Goal: Communication & Community: Answer question/provide support

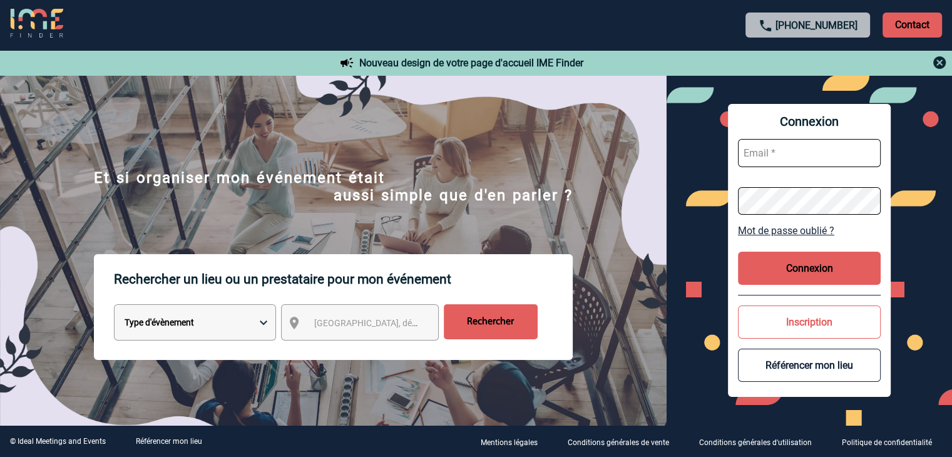
type input "mthevenin@ime-groupe.com"
click at [821, 260] on button "Connexion" at bounding box center [809, 268] width 143 height 33
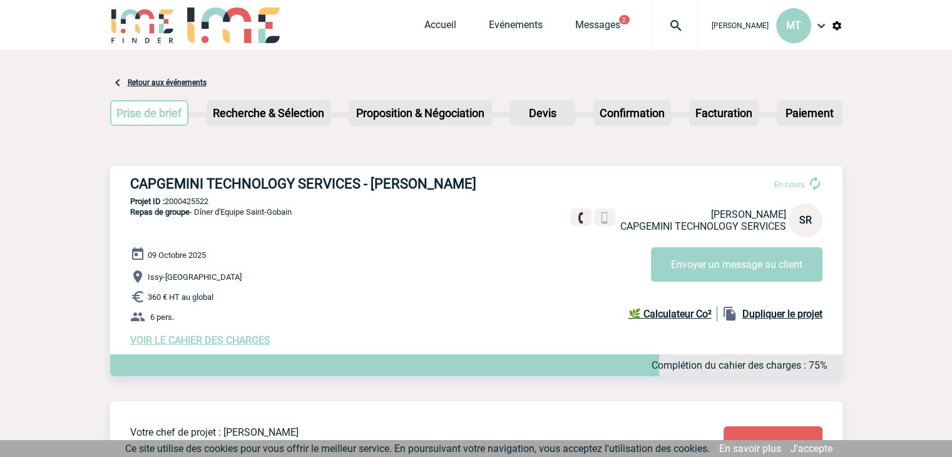
click at [821, 446] on link "J'accepte" at bounding box center [812, 449] width 42 height 12
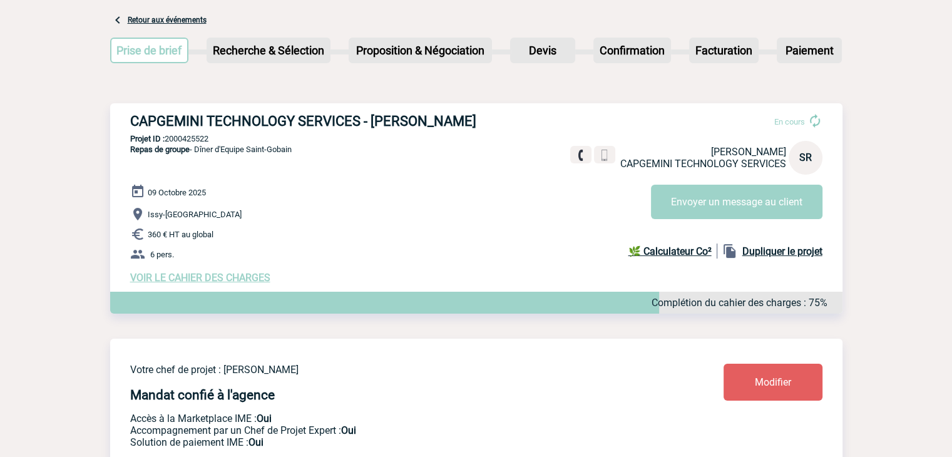
scroll to position [125, 0]
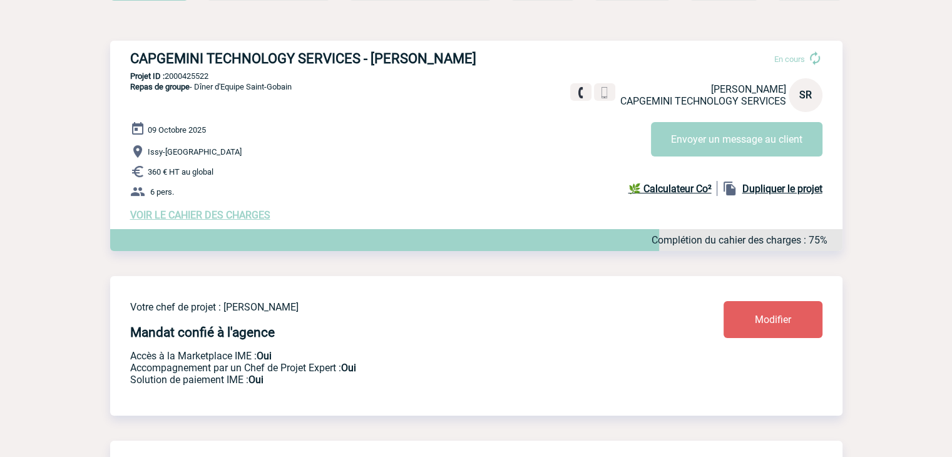
drag, startPoint x: 86, startPoint y: 177, endPoint x: 69, endPoint y: 119, distance: 60.0
drag, startPoint x: 68, startPoint y: 97, endPoint x: 63, endPoint y: 106, distance: 9.8
drag, startPoint x: 63, startPoint y: 106, endPoint x: 286, endPoint y: 63, distance: 226.9
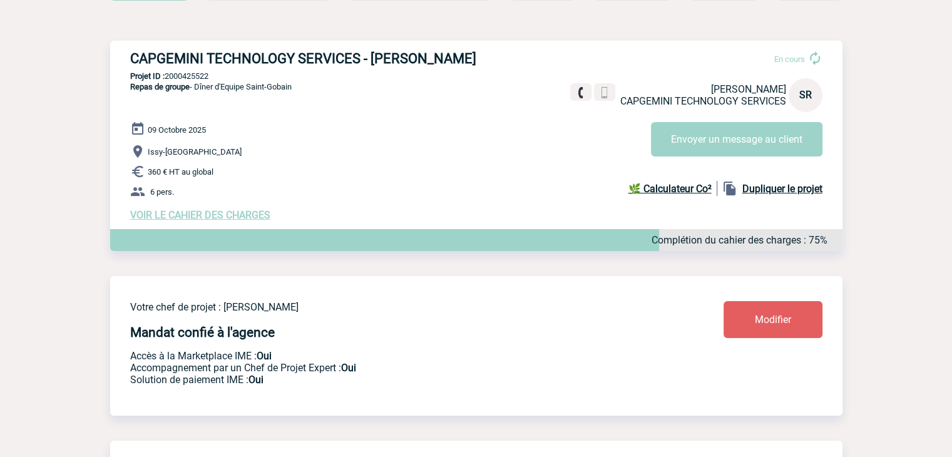
click at [343, 95] on div "CAPGEMINI TECHNOLOGY SERVICES - Sandrine REPELLIN En cours Sandrine REPELLIN CA…" at bounding box center [476, 136] width 732 height 190
drag, startPoint x: 131, startPoint y: 56, endPoint x: 491, endPoint y: 52, distance: 360.0
click at [491, 52] on h3 "CAPGEMINI TECHNOLOGY SERVICES - [PERSON_NAME]" at bounding box center [318, 59] width 376 height 16
copy h3 "CAPGEMINI TECHNOLOGY SERVICES - [PERSON_NAME]"
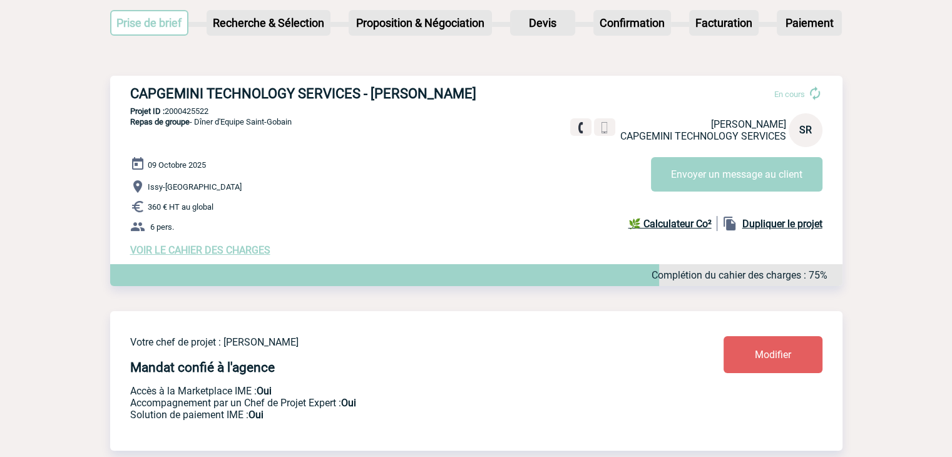
scroll to position [0, 0]
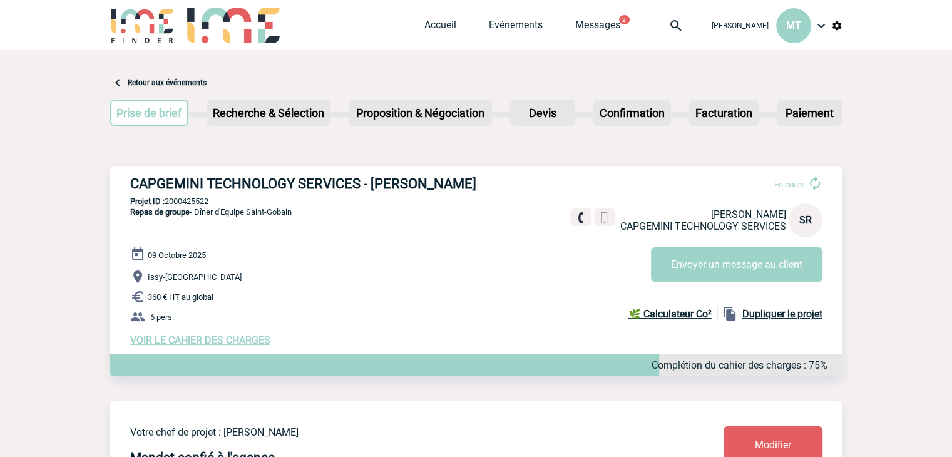
drag, startPoint x: 213, startPoint y: 198, endPoint x: 169, endPoint y: 199, distance: 43.8
click at [169, 199] on p "Projet ID : 2000425522" at bounding box center [476, 201] width 732 height 9
copy p "000425522"
click at [179, 208] on span "Repas de groupe" at bounding box center [159, 211] width 59 height 9
drag, startPoint x: 212, startPoint y: 200, endPoint x: 165, endPoint y: 201, distance: 46.3
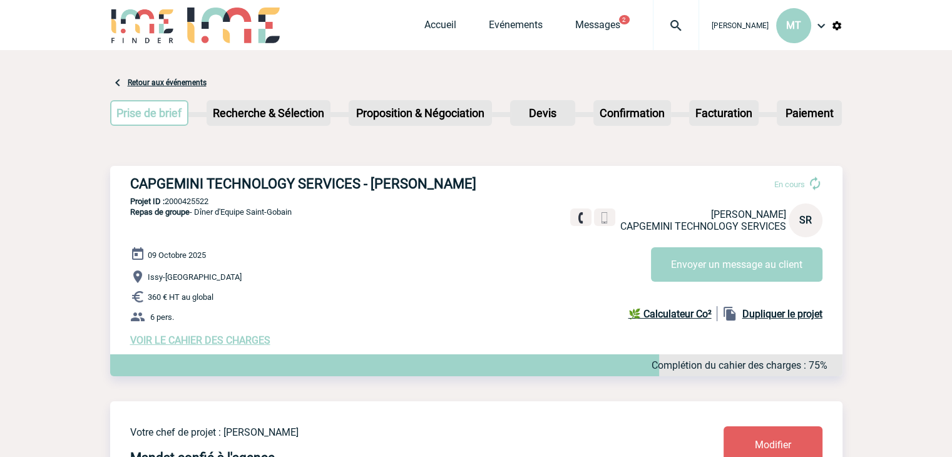
click at [165, 201] on p "Projet ID : 2000425522" at bounding box center [476, 201] width 732 height 9
copy p "2000425522"
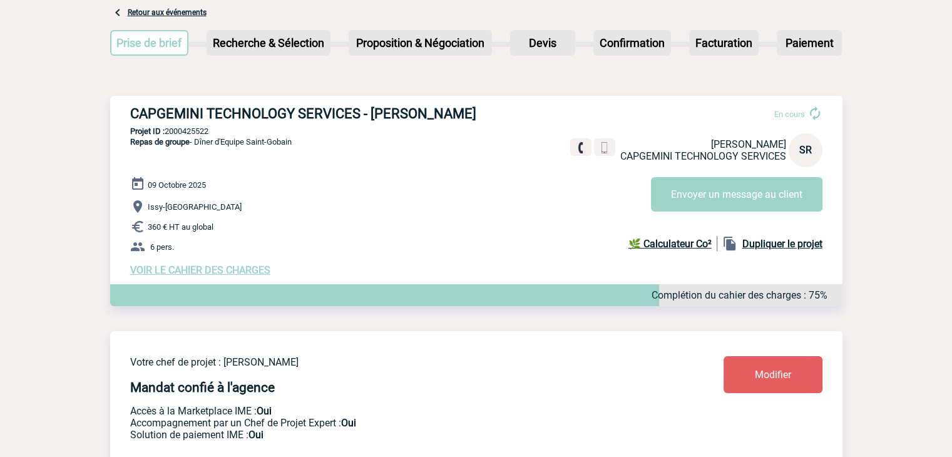
scroll to position [125, 0]
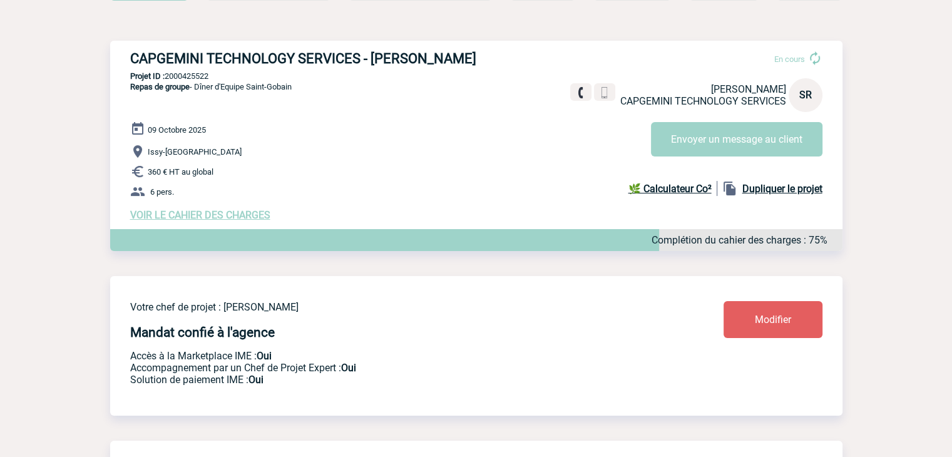
click at [196, 213] on span "VOIR LE CAHIER DES CHARGES" at bounding box center [200, 215] width 140 height 12
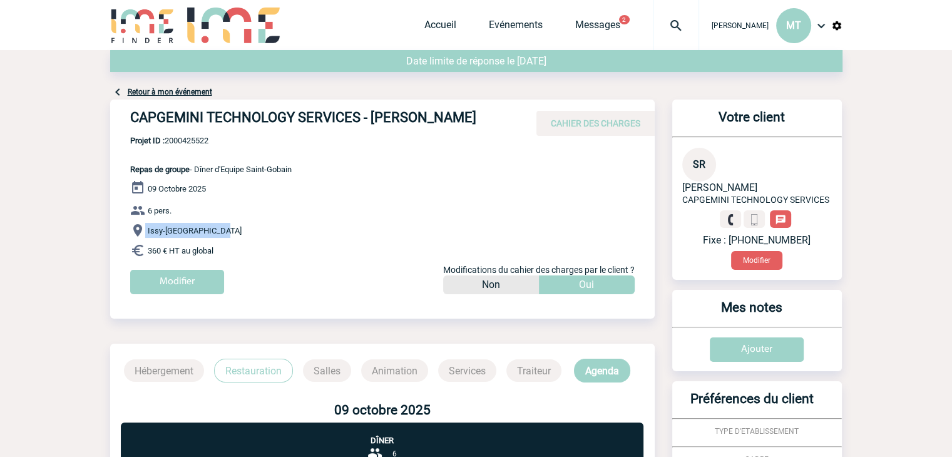
drag, startPoint x: 226, startPoint y: 231, endPoint x: 138, endPoint y: 234, distance: 88.3
click at [138, 234] on p "Issy-les-Moulineaux" at bounding box center [392, 230] width 525 height 15
copy p "Issy-les-Moulineaux"
drag, startPoint x: 234, startPoint y: 251, endPoint x: 217, endPoint y: 251, distance: 16.9
click at [233, 251] on p "360 € HT au global" at bounding box center [392, 250] width 525 height 15
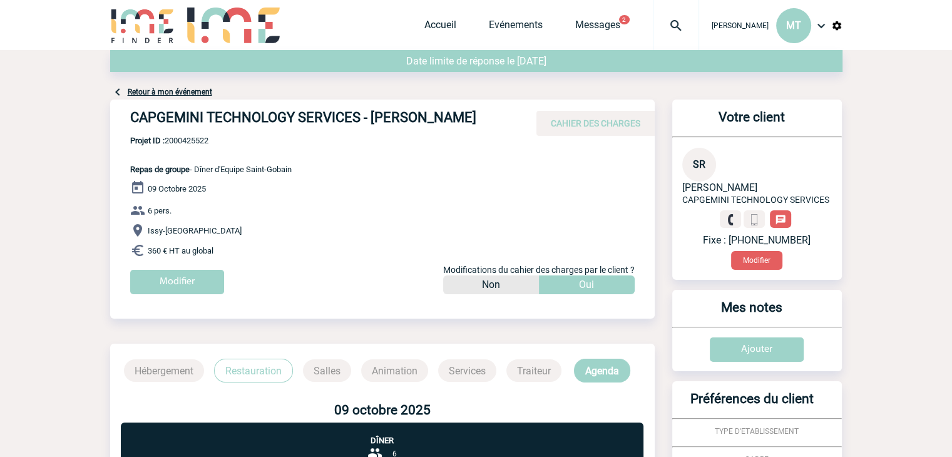
drag, startPoint x: 220, startPoint y: 249, endPoint x: 148, endPoint y: 245, distance: 72.1
click at [148, 245] on p "360 € HT au global" at bounding box center [392, 250] width 525 height 15
copy span "360 € HT au global"
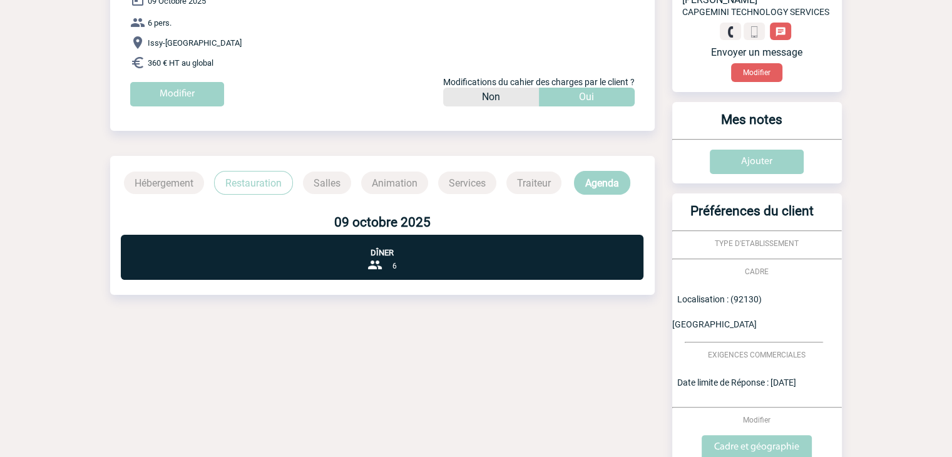
click at [268, 176] on p "Restauration" at bounding box center [253, 183] width 79 height 24
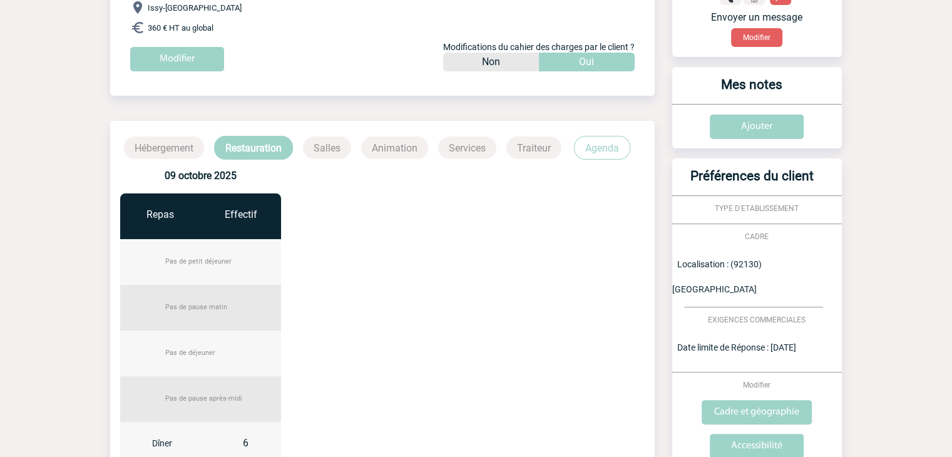
scroll to position [0, 0]
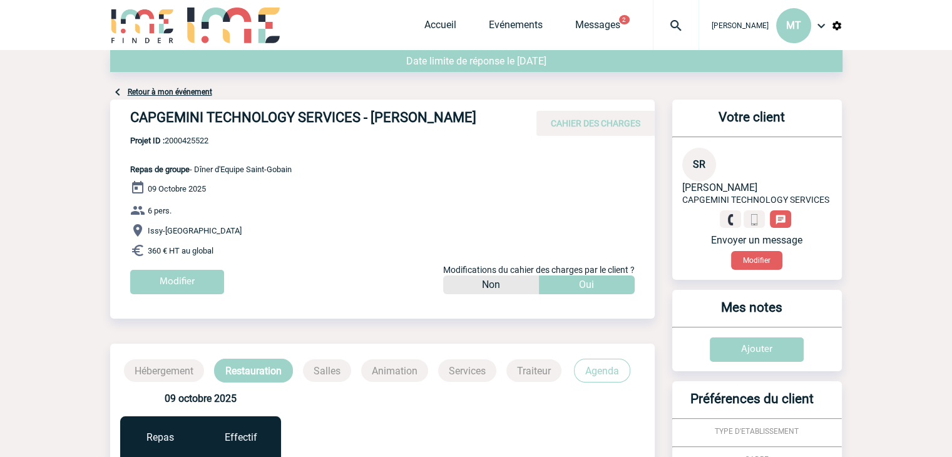
drag, startPoint x: 421, startPoint y: 192, endPoint x: 408, endPoint y: 193, distance: 13.3
click at [408, 193] on div "09 Octobre 2025 6 pers. Issy-les-Moulineaux 360 € HT au global Modifier Modific…" at bounding box center [392, 241] width 525 height 123
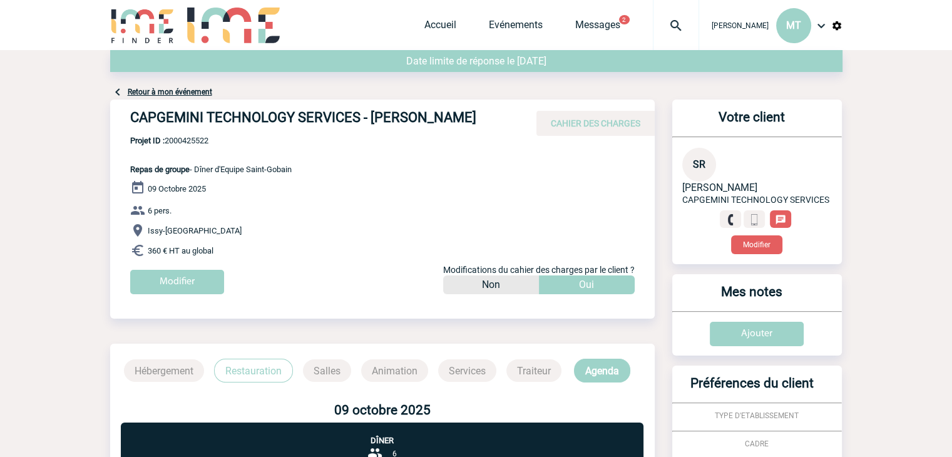
drag, startPoint x: 868, startPoint y: 102, endPoint x: 873, endPoint y: 91, distance: 12.3
click at [873, 91] on body "Maëva THEVENIN MT Accueil Evénements 2 2" at bounding box center [476, 384] width 952 height 769
click at [104, 78] on body "[PERSON_NAME] MT Accueil Evénements 2 2" at bounding box center [476, 384] width 952 height 769
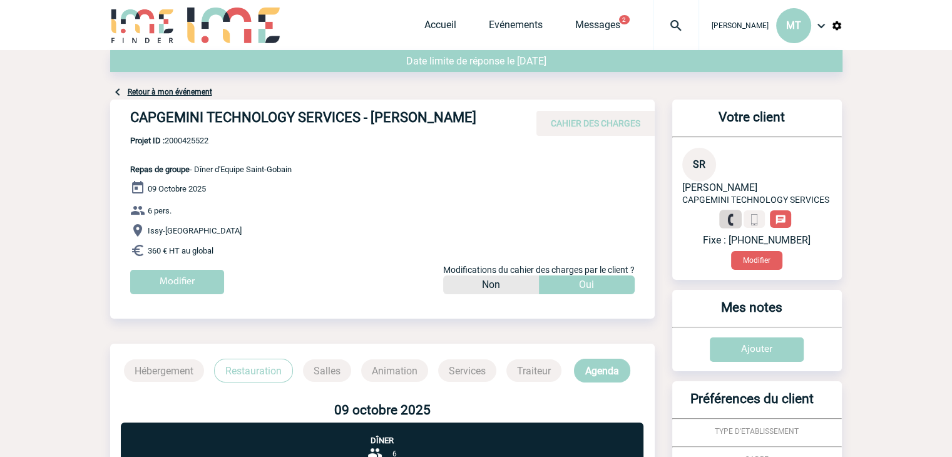
click at [730, 222] on img at bounding box center [731, 220] width 12 height 12
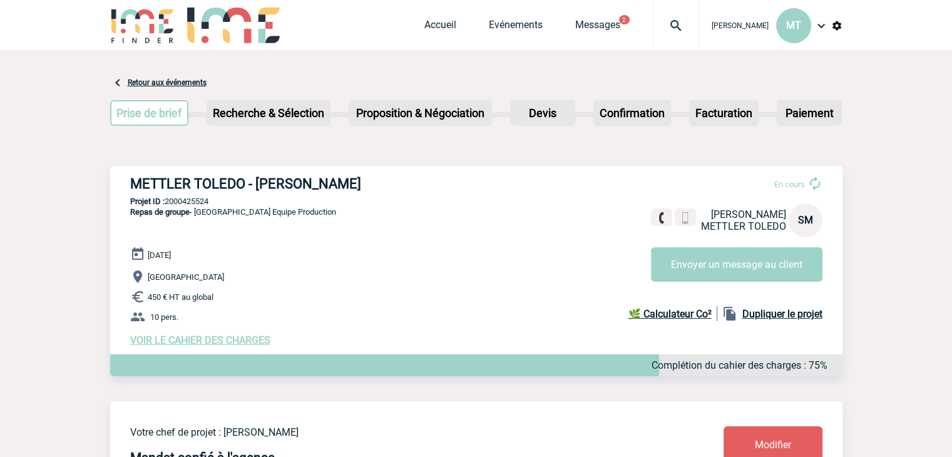
drag, startPoint x: 95, startPoint y: 156, endPoint x: 69, endPoint y: 158, distance: 25.2
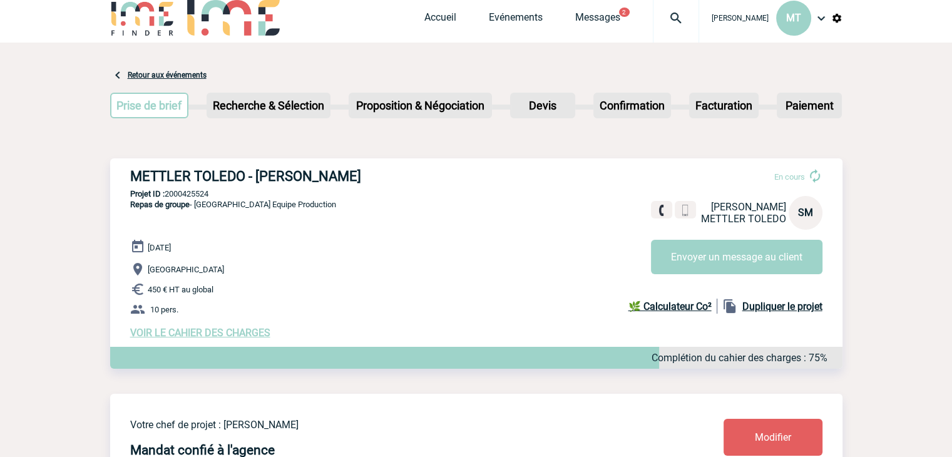
scroll to position [63, 0]
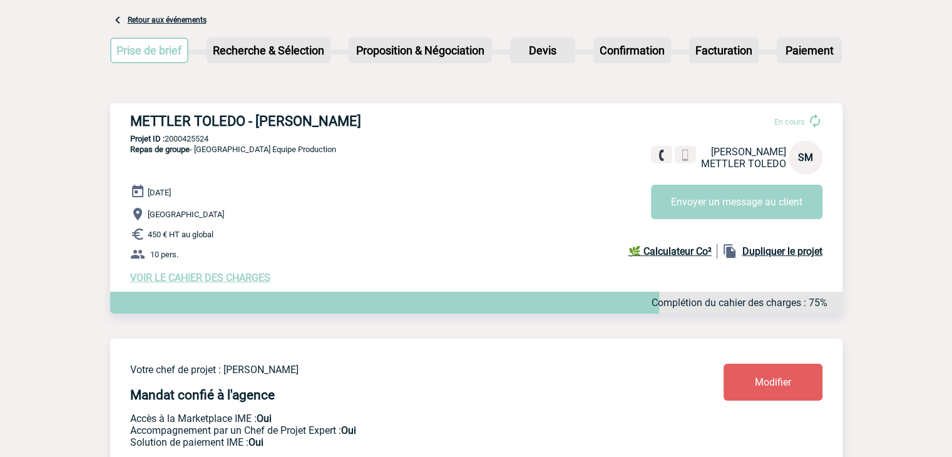
drag, startPoint x: 367, startPoint y: 123, endPoint x: 135, endPoint y: 121, distance: 232.9
click at [135, 121] on h3 "METTLER TOLEDO - [PERSON_NAME]" at bounding box center [318, 121] width 376 height 16
copy h3 "METTLER TOLEDO - [PERSON_NAME]"
drag, startPoint x: 393, startPoint y: 172, endPoint x: 257, endPoint y: 151, distance: 137.4
click at [386, 170] on div "METTLER TOLEDO - Sophie MATTIUZ En cours Sophie MATTIUZ METTLER TOLEDO SM Envoy…" at bounding box center [476, 198] width 732 height 190
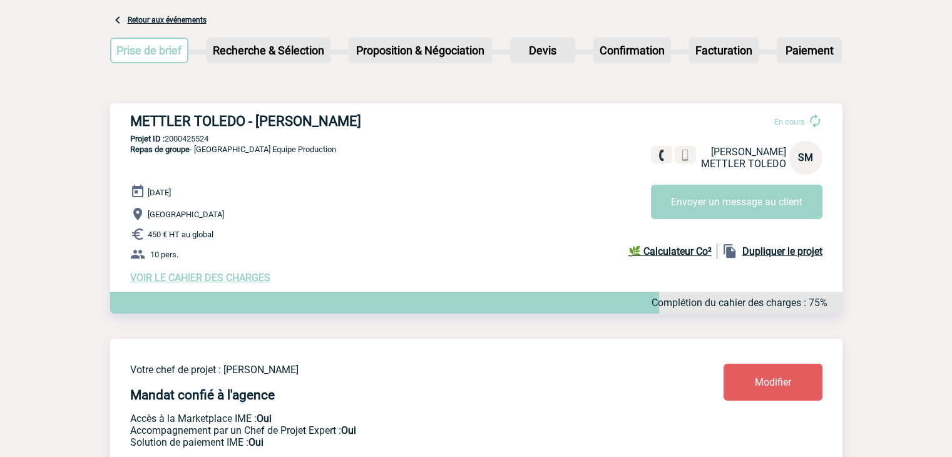
drag, startPoint x: 217, startPoint y: 142, endPoint x: 167, endPoint y: 144, distance: 50.1
click at [167, 144] on div "METTLER TOLEDO - Sophie MATTIUZ En cours Sophie MATTIUZ METTLER TOLEDO SM Envoy…" at bounding box center [476, 198] width 732 height 190
copy p "2000425524"
click at [228, 184] on p "Repas de groupe - Réunion Equipe Production" at bounding box center [223, 164] width 226 height 40
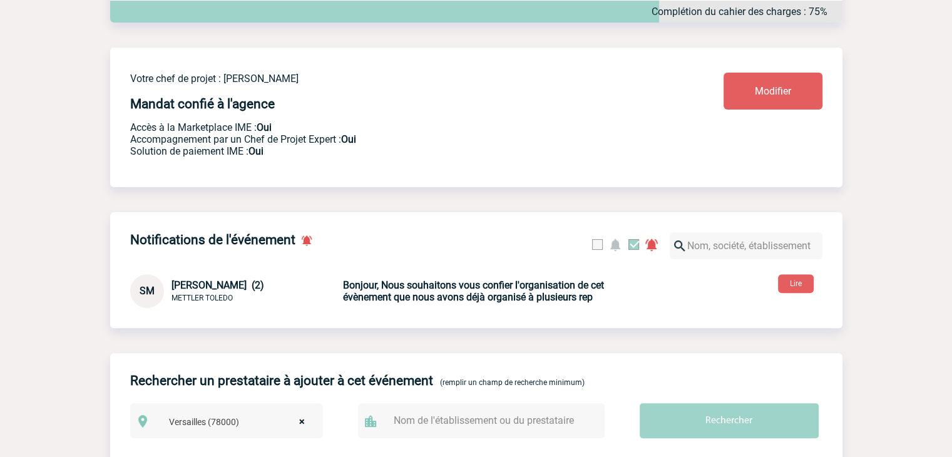
scroll to position [376, 0]
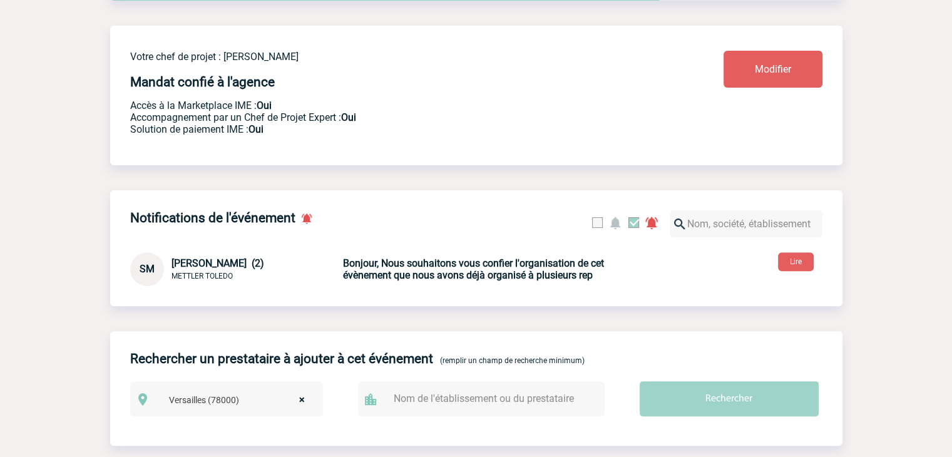
click at [442, 270] on b "Bonjour, Nous souhaitons vous confier l'organisation de cet évènement que nous …" at bounding box center [473, 269] width 261 height 24
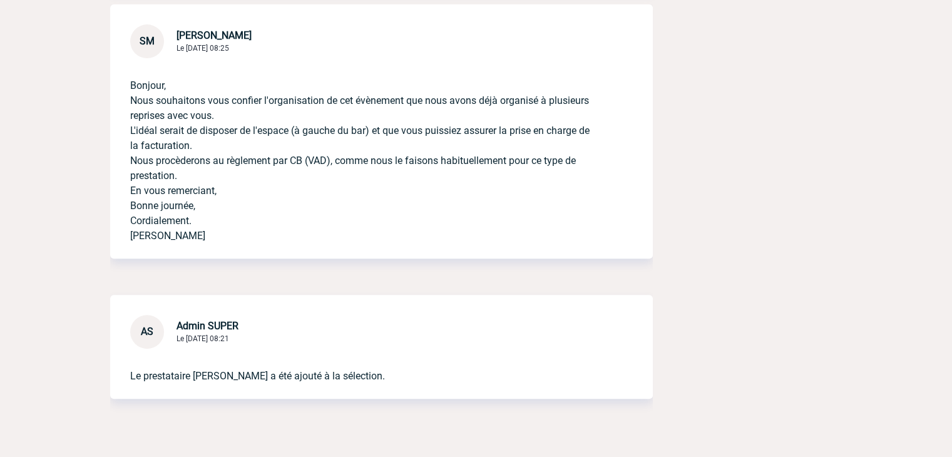
scroll to position [469, 0]
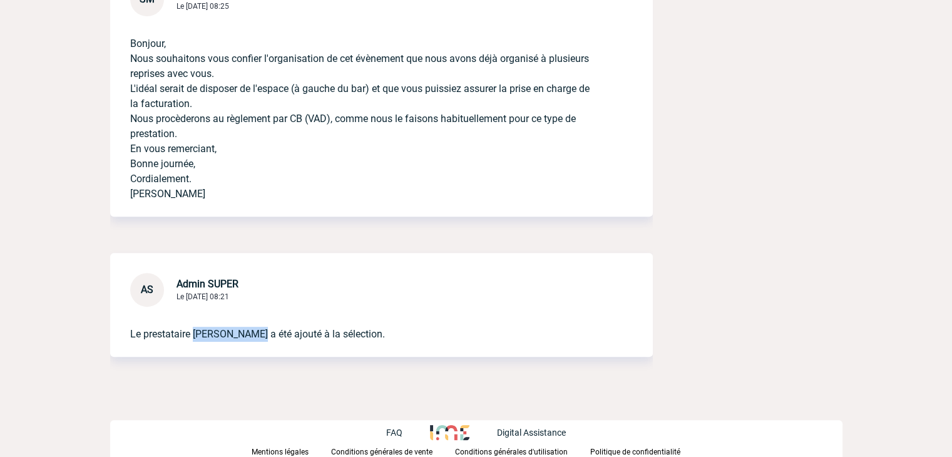
drag, startPoint x: 254, startPoint y: 334, endPoint x: 194, endPoint y: 327, distance: 59.9
click at [194, 327] on p "Le prestataire [PERSON_NAME] a été ajouté à la sélection." at bounding box center [364, 324] width 468 height 35
copy p "Chez Bichette"
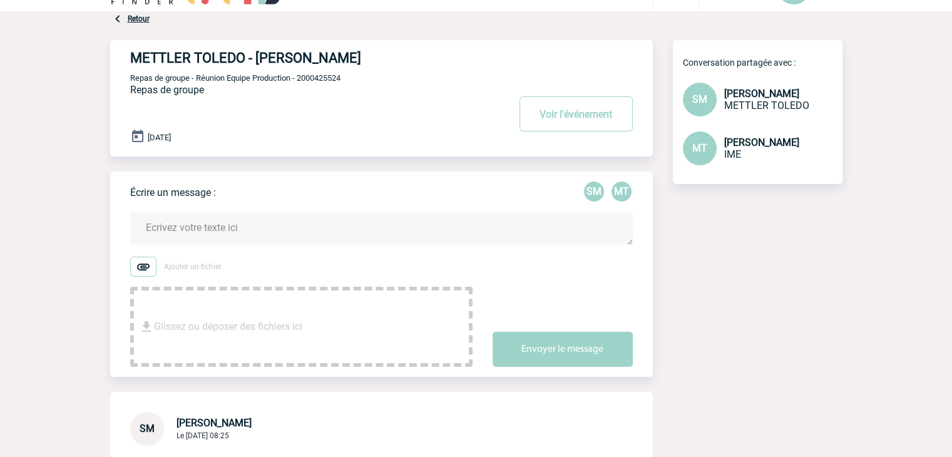
scroll to position [0, 0]
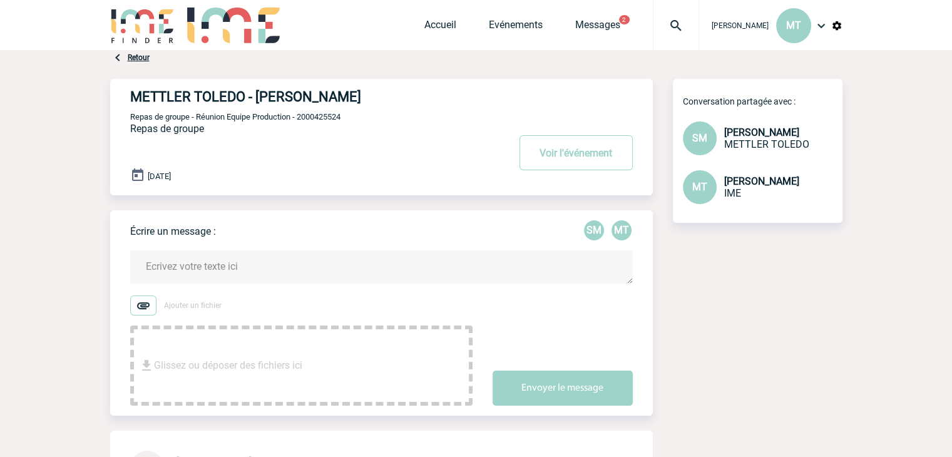
click at [140, 58] on link "Retour" at bounding box center [139, 57] width 22 height 9
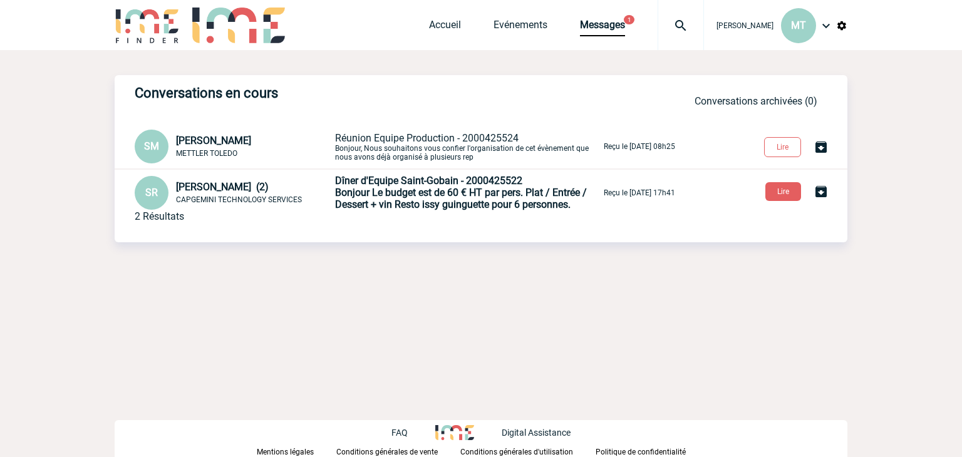
drag, startPoint x: 384, startPoint y: 69, endPoint x: 366, endPoint y: 69, distance: 18.2
click at [366, 69] on div "Conversations en cours Conversations en cours Conversations archivées Conversat…" at bounding box center [481, 183] width 732 height 267
click at [442, 198] on span "Bonjour Le budget est de 60 € HT par pers. Plat / Entrée / Dessert + vin Resto …" at bounding box center [461, 199] width 252 height 24
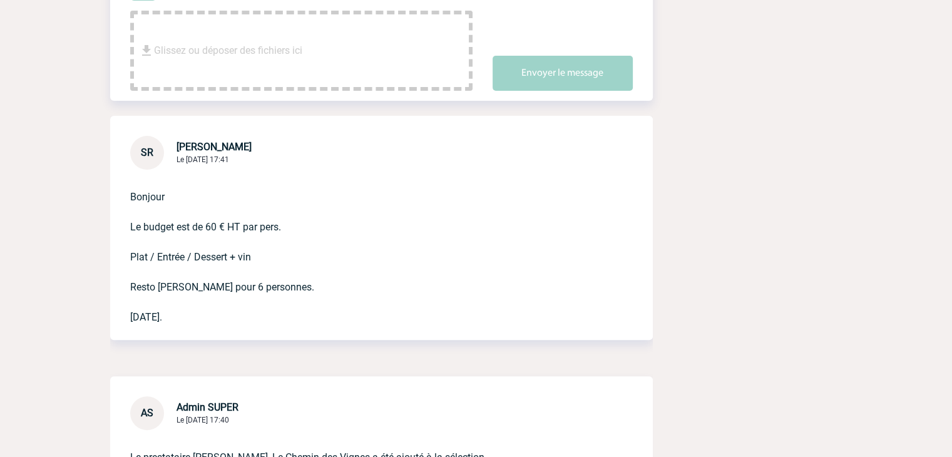
scroll to position [438, 0]
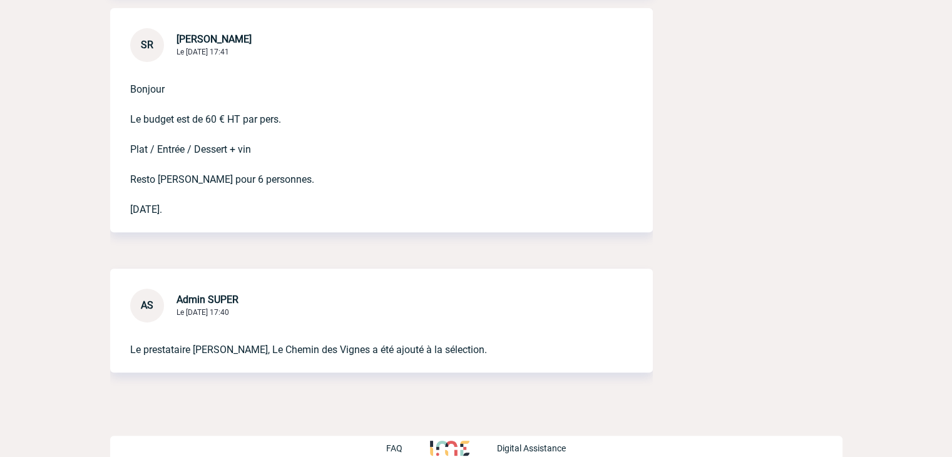
drag, startPoint x: 130, startPoint y: 121, endPoint x: 330, endPoint y: 209, distance: 218.3
click at [330, 209] on p "Bonjour Le budget est de 60 € HT par pers. Plat / Entrée / Dessert + vin Resto …" at bounding box center [364, 139] width 468 height 155
copy p "Le budget est de 60 € HT par pers. Plat / Entrée / Dessert + vin Resto issy gui…"
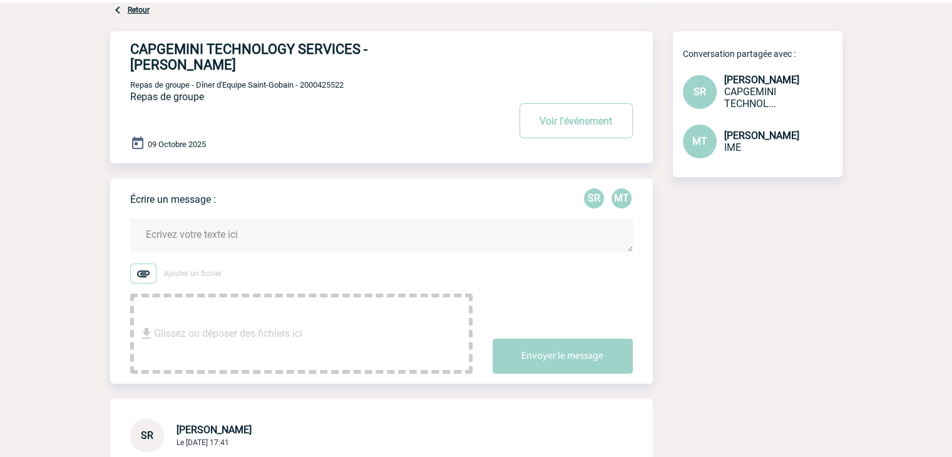
scroll to position [0, 0]
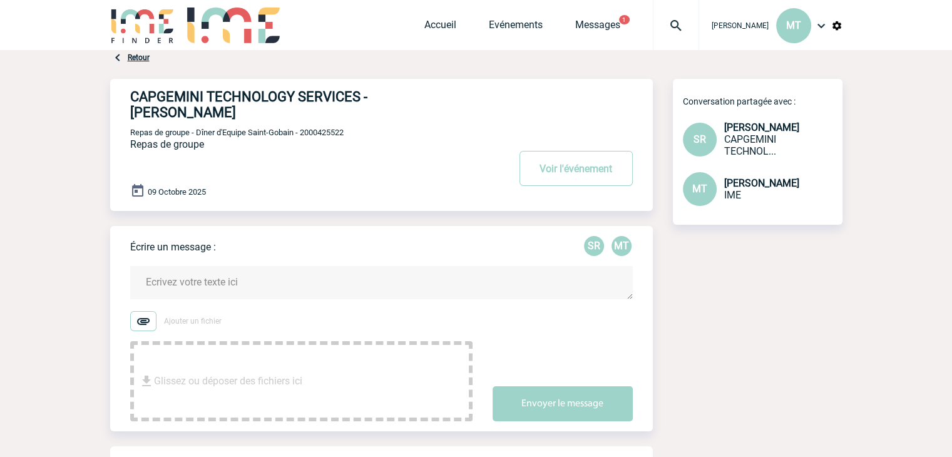
click at [140, 53] on link "Retour" at bounding box center [139, 57] width 22 height 9
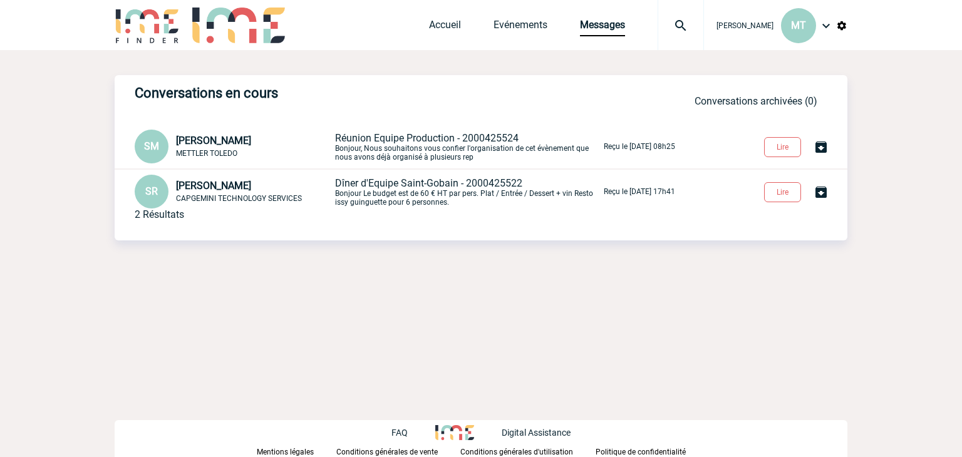
click at [243, 143] on span "[PERSON_NAME]" at bounding box center [213, 141] width 75 height 12
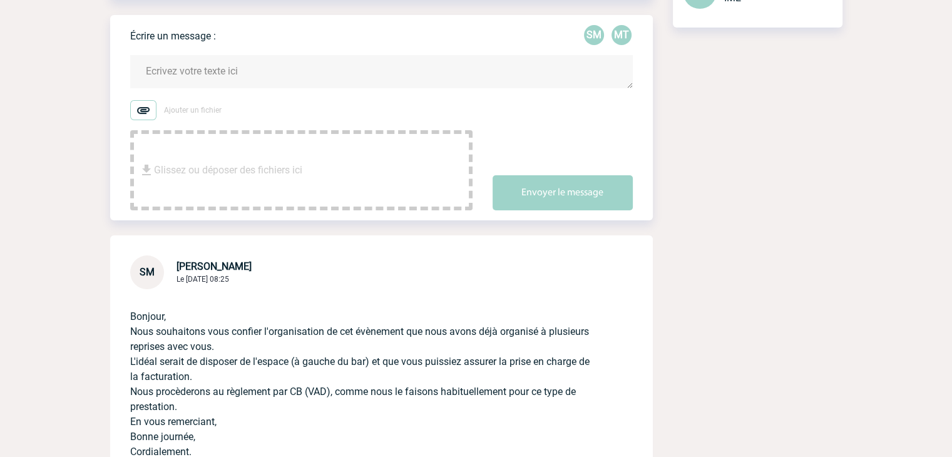
scroll to position [376, 0]
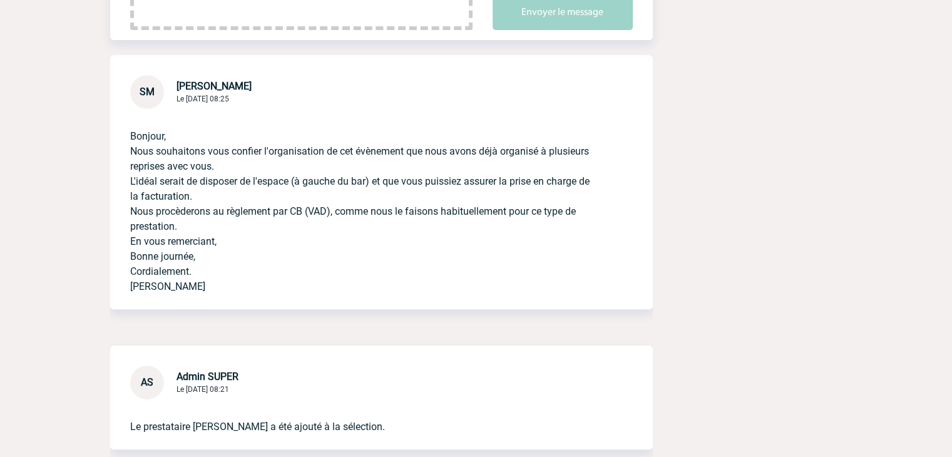
drag, startPoint x: 128, startPoint y: 181, endPoint x: 220, endPoint y: 228, distance: 103.9
click at [220, 228] on div "Bonjour, Nous souhaitons vous confier l'organisation de cet évènement que nous …" at bounding box center [381, 209] width 543 height 200
copy p "L'idéal serait de disposer de l'espace (à gauche du bar) et que vous puissiez a…"
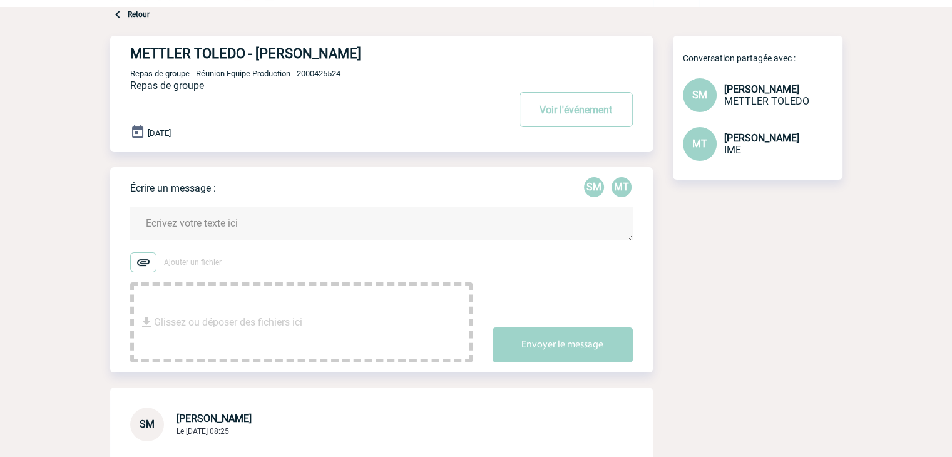
scroll to position [0, 0]
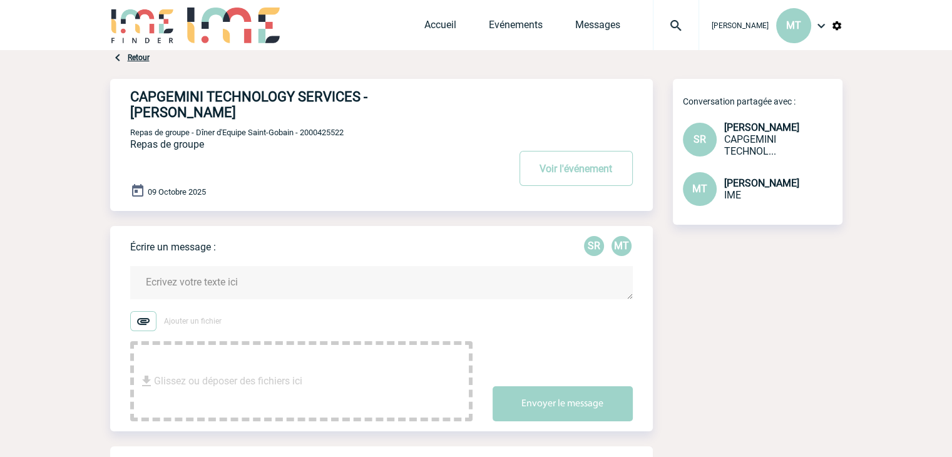
click at [138, 58] on link "Retour" at bounding box center [139, 57] width 22 height 9
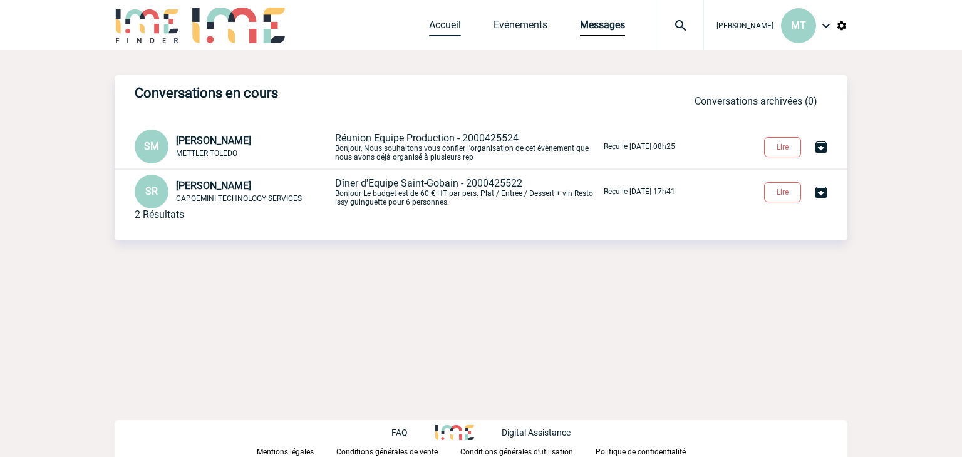
click at [434, 24] on link "Accueil" at bounding box center [445, 28] width 32 height 18
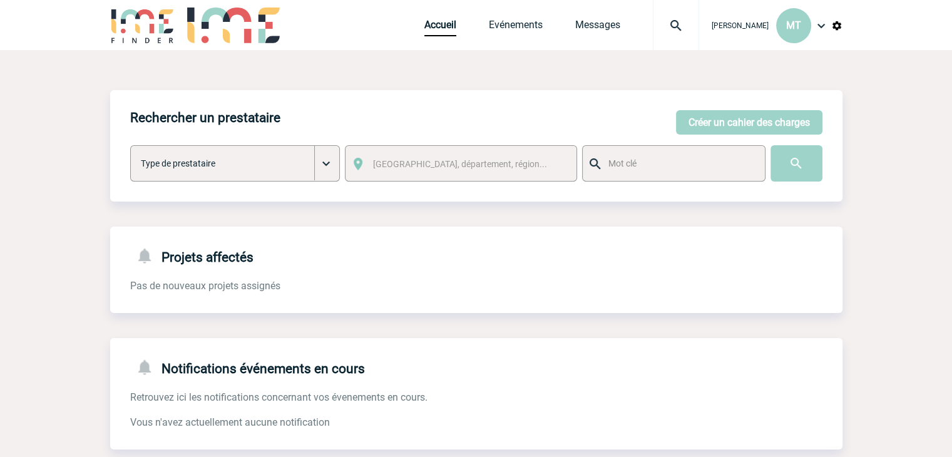
click at [676, 26] on img at bounding box center [676, 25] width 45 height 15
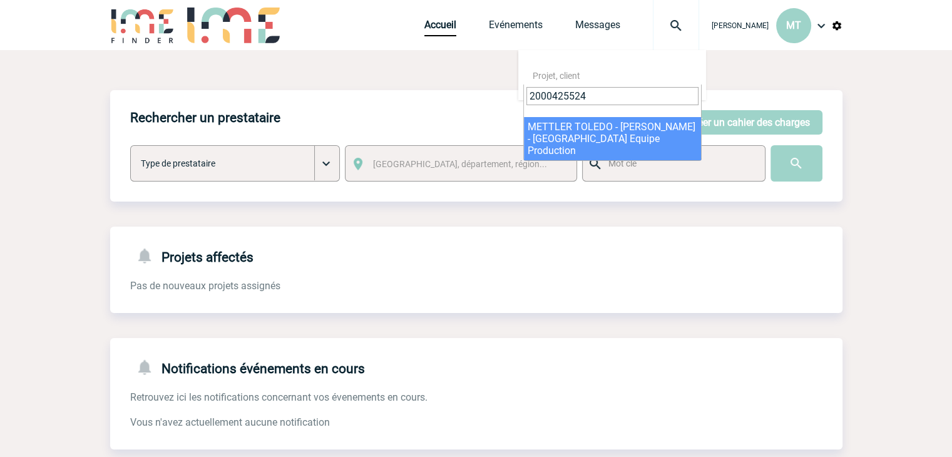
type input "2000425524"
select select "25025"
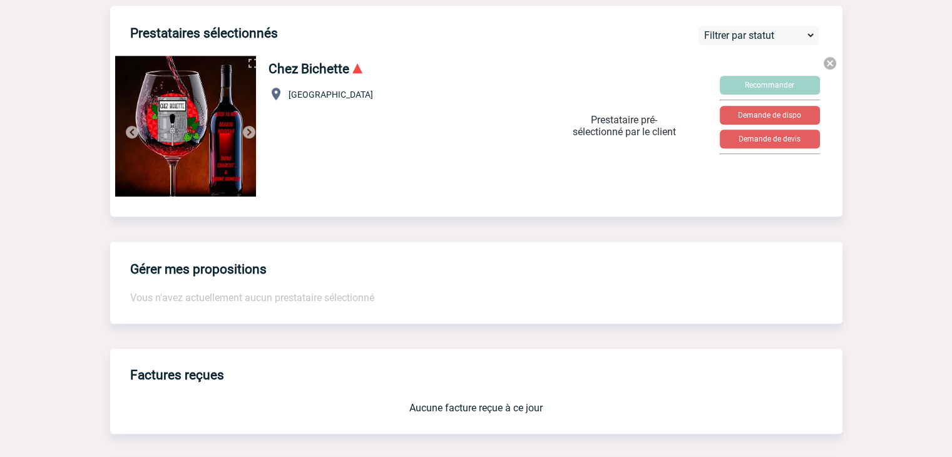
scroll to position [814, 0]
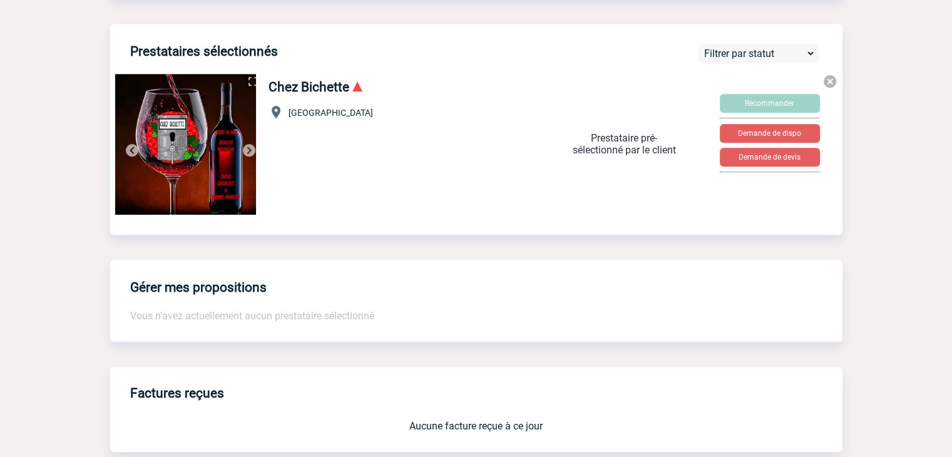
click at [251, 158] on img at bounding box center [249, 150] width 15 height 15
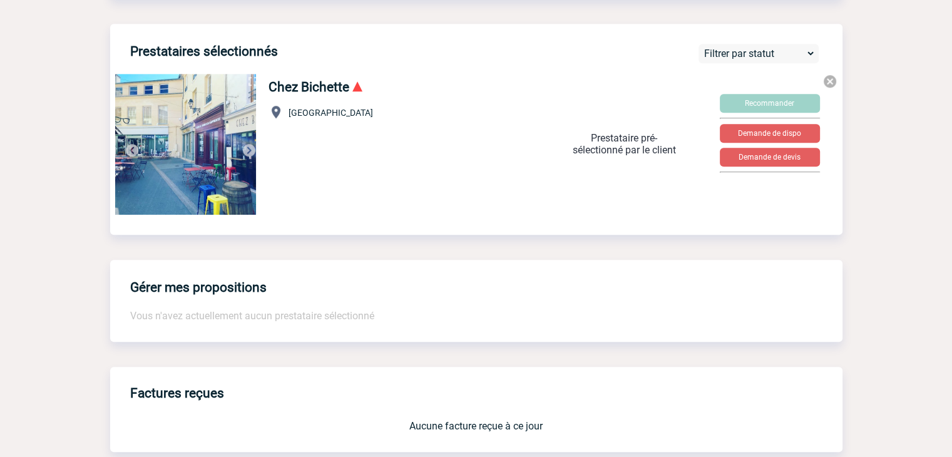
click at [251, 158] on img at bounding box center [249, 150] width 15 height 15
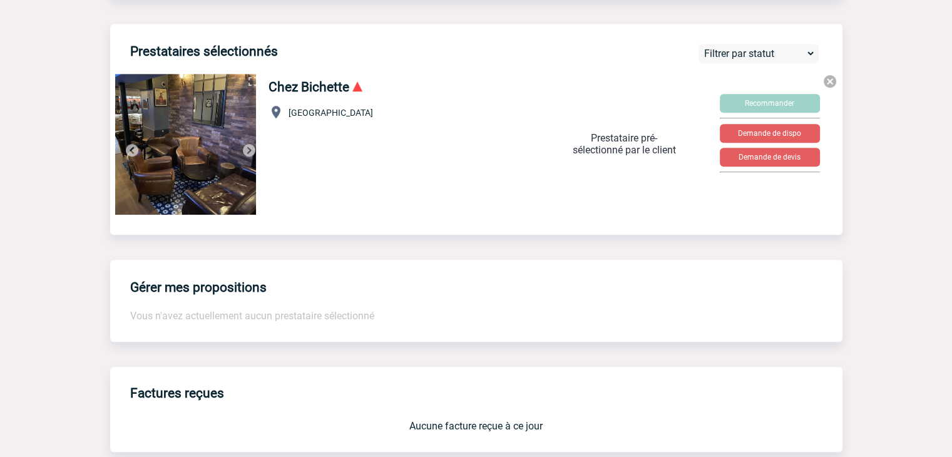
click at [251, 158] on img at bounding box center [249, 150] width 15 height 15
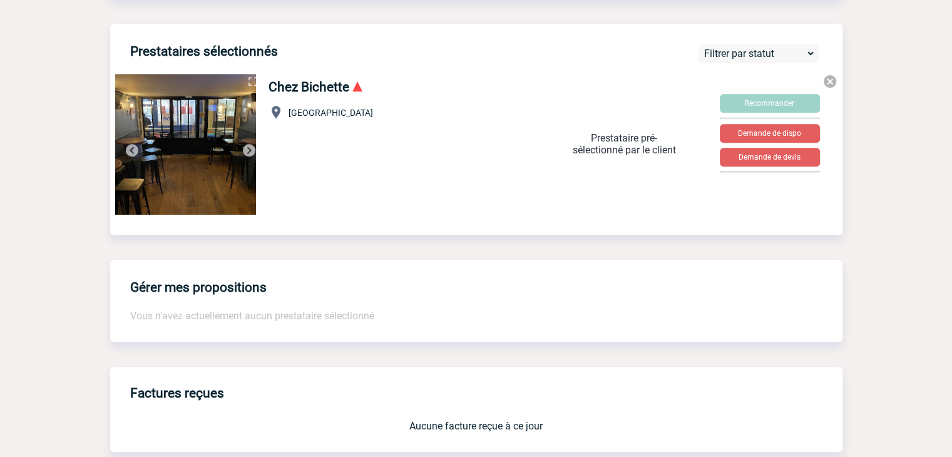
click at [251, 158] on img at bounding box center [249, 150] width 15 height 15
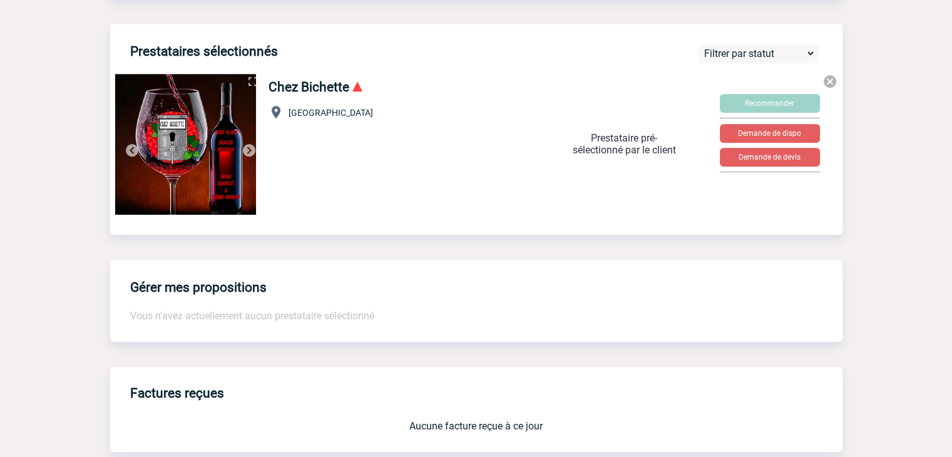
click at [251, 158] on img at bounding box center [249, 150] width 15 height 15
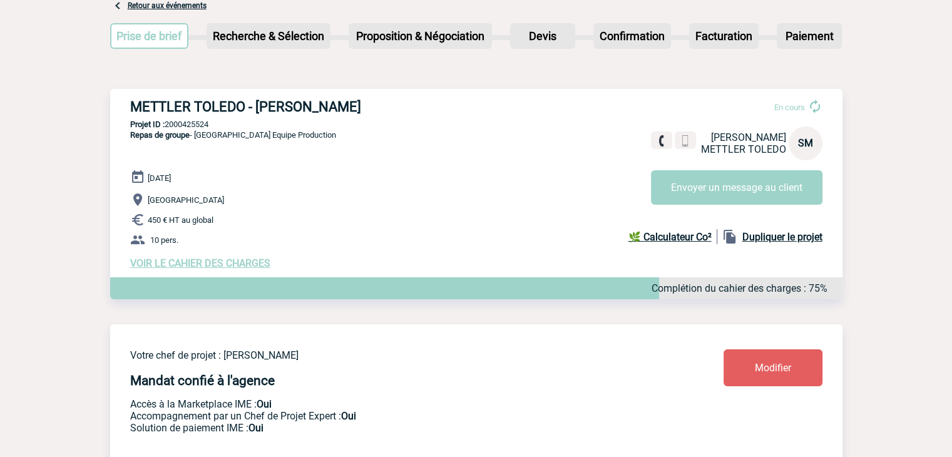
scroll to position [0, 0]
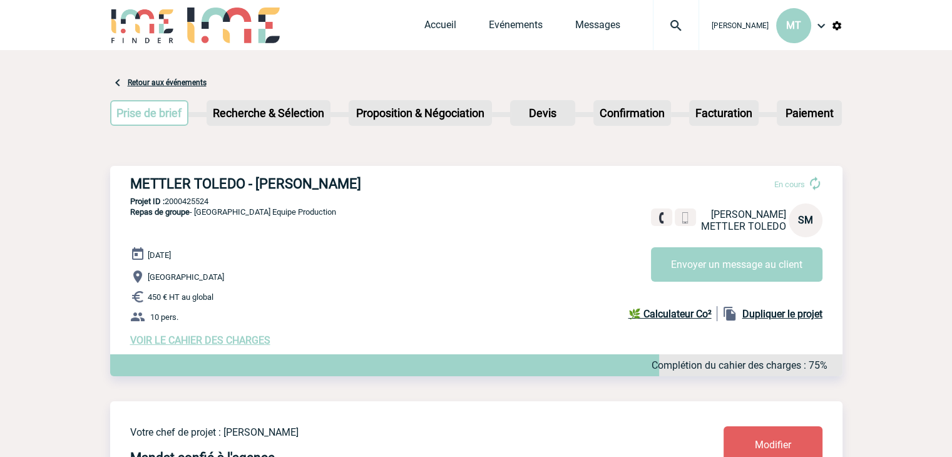
drag, startPoint x: 863, startPoint y: 136, endPoint x: 871, endPoint y: 119, distance: 18.5
click at [664, 212] on img at bounding box center [661, 213] width 12 height 12
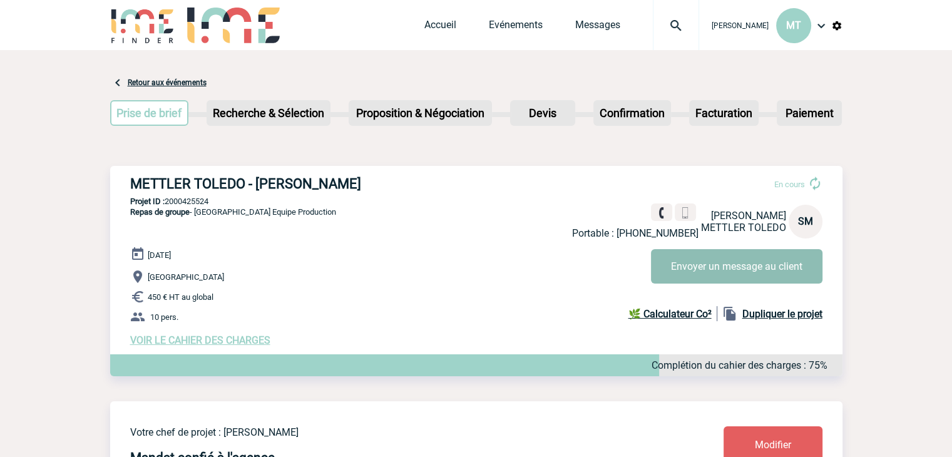
click at [760, 268] on button "Envoyer un message au client" at bounding box center [737, 266] width 172 height 34
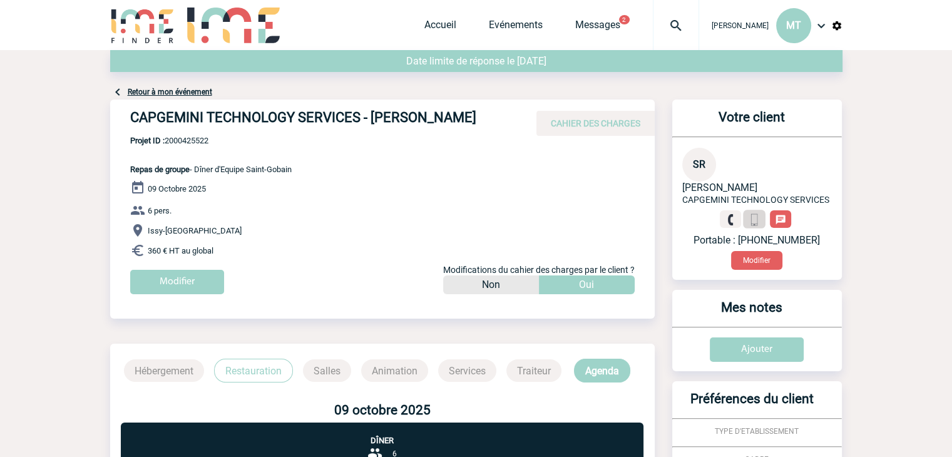
click at [757, 223] on img at bounding box center [755, 220] width 12 height 12
click at [727, 222] on img at bounding box center [731, 220] width 12 height 12
drag, startPoint x: 100, startPoint y: 84, endPoint x: 84, endPoint y: 90, distance: 17.4
click at [84, 90] on body "Maëva THEVENIN MT Accueil Evénements 2 2" at bounding box center [476, 392] width 952 height 784
drag, startPoint x: 850, startPoint y: 95, endPoint x: 872, endPoint y: 76, distance: 28.9
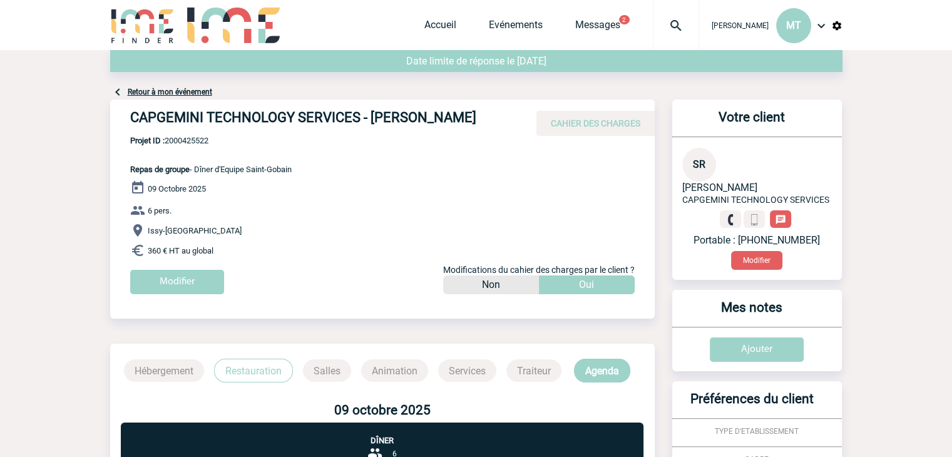
click at [872, 71] on body "Maëva THEVENIN MT Accueil Evénements 2 2" at bounding box center [476, 392] width 952 height 784
click at [759, 218] on img at bounding box center [755, 220] width 12 height 12
drag, startPoint x: 71, startPoint y: 113, endPoint x: 64, endPoint y: 101, distance: 14.3
click at [68, 109] on body "Maëva THEVENIN MT Accueil Evénements 2 2" at bounding box center [476, 392] width 952 height 784
drag, startPoint x: 101, startPoint y: 83, endPoint x: 91, endPoint y: 83, distance: 10.6
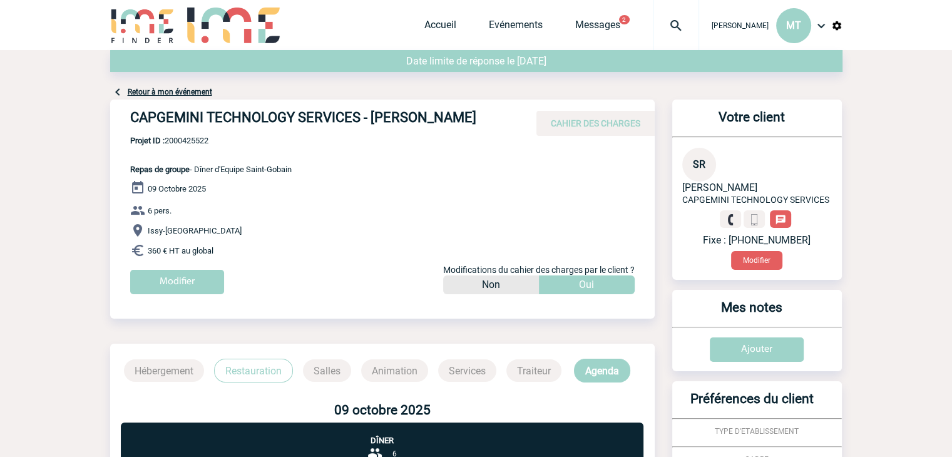
click at [91, 83] on body "Maëva THEVENIN MT Accueil Evénements 2 2" at bounding box center [476, 392] width 952 height 784
drag, startPoint x: 105, startPoint y: 3, endPoint x: 74, endPoint y: 39, distance: 47.1
click at [74, 39] on div "Maëva THEVENIN MT Accueil Evénements 2" at bounding box center [476, 25] width 952 height 50
drag, startPoint x: 671, startPoint y: 98, endPoint x: 665, endPoint y: 93, distance: 7.6
click at [665, 93] on div "Retour à mon événement" at bounding box center [476, 74] width 732 height 49
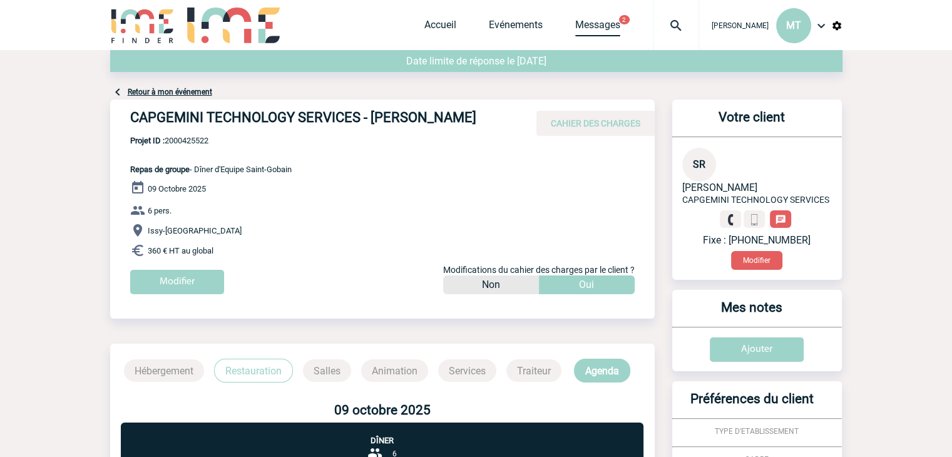
click at [592, 28] on link "Messages" at bounding box center [597, 28] width 45 height 18
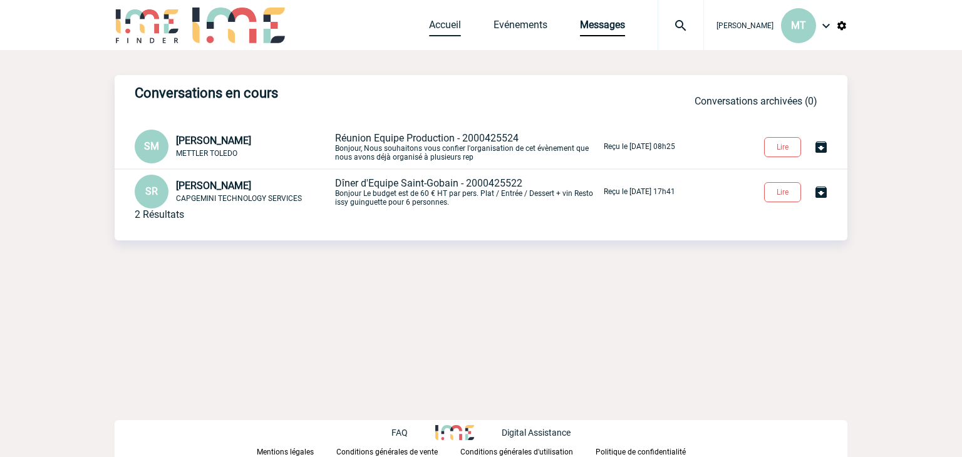
click at [446, 31] on link "Accueil" at bounding box center [445, 28] width 32 height 18
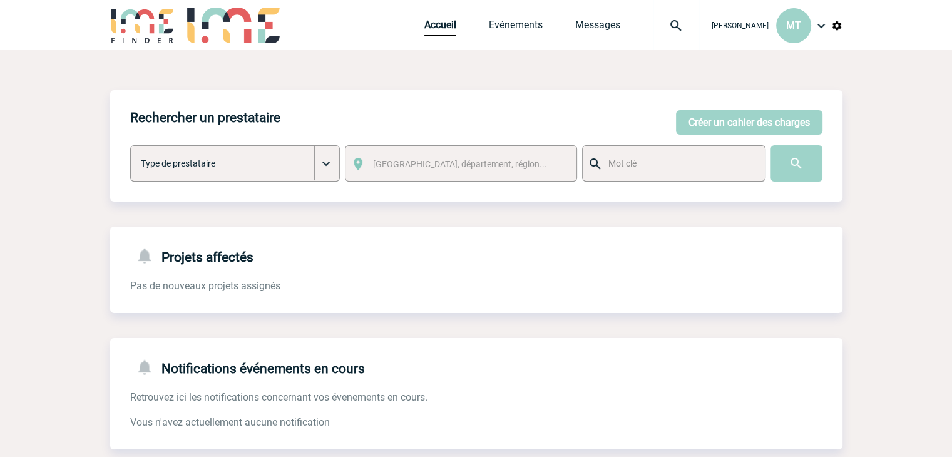
drag, startPoint x: 868, startPoint y: 115, endPoint x: 869, endPoint y: 83, distance: 31.3
click at [869, 83] on body "[PERSON_NAME] MT Accueil Evénements" at bounding box center [476, 318] width 952 height 636
